Goal: Information Seeking & Learning: Learn about a topic

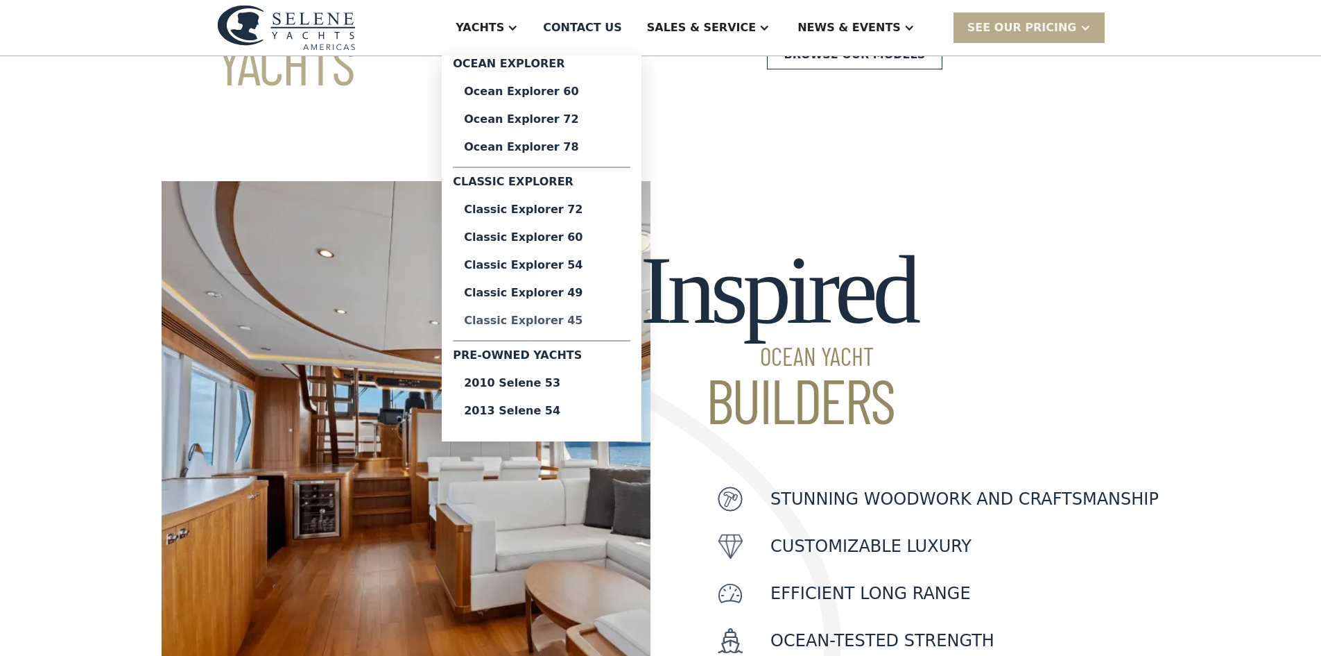
click at [569, 320] on div "Classic Explorer 45" at bounding box center [541, 320] width 155 height 11
click at [567, 384] on div "2010 Selene 53" at bounding box center [541, 382] width 155 height 11
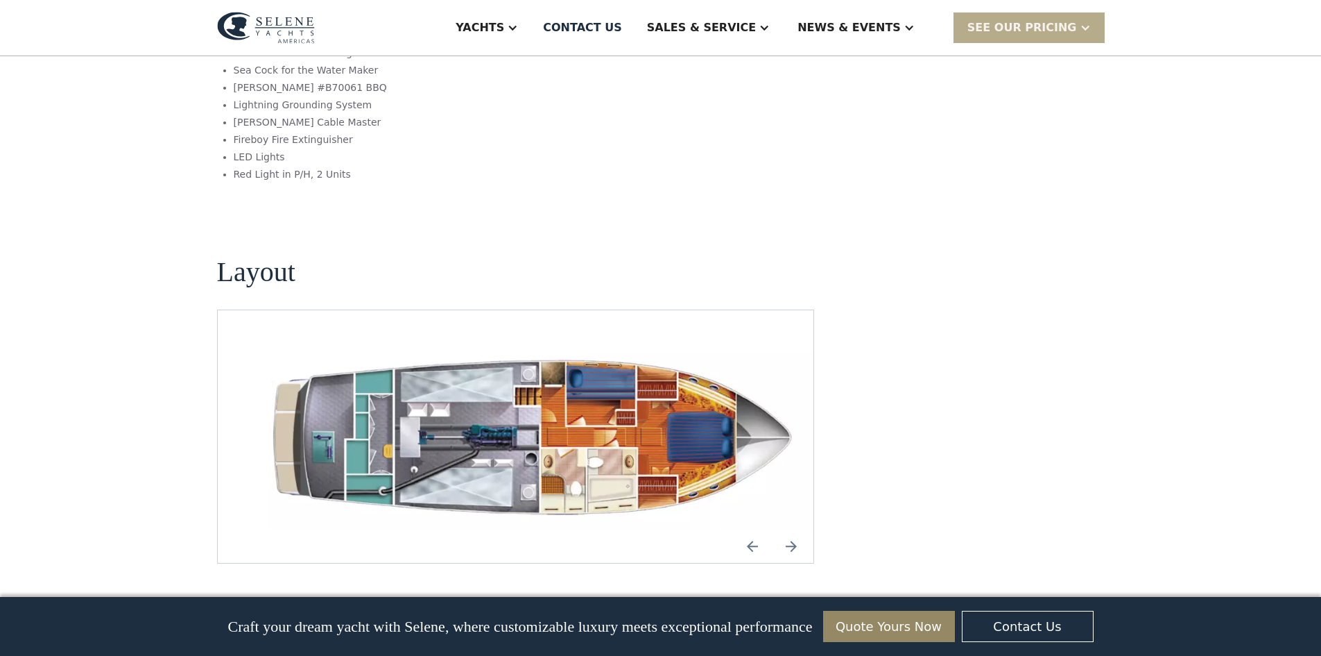
scroll to position [1804, 0]
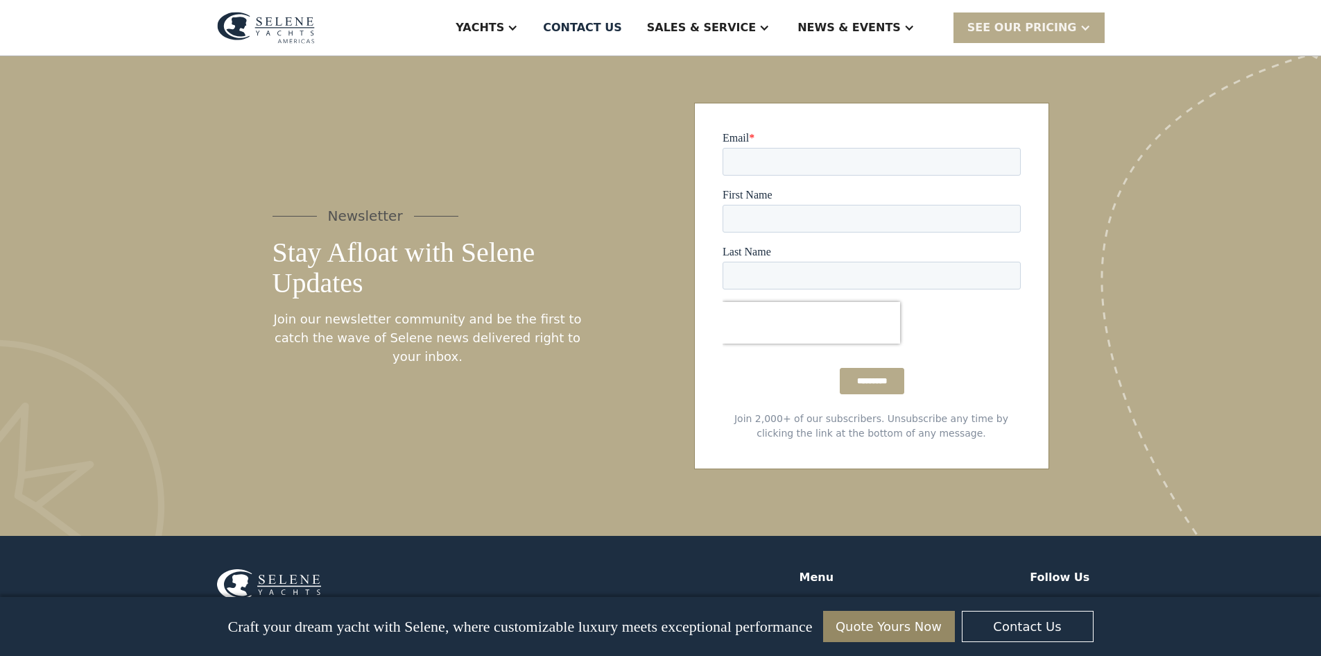
scroll to position [7700, 0]
